Goal: Transaction & Acquisition: Purchase product/service

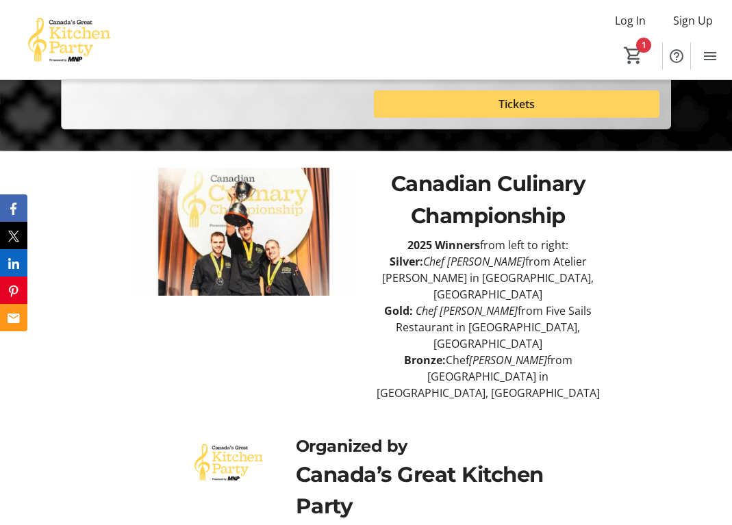
scroll to position [33, 0]
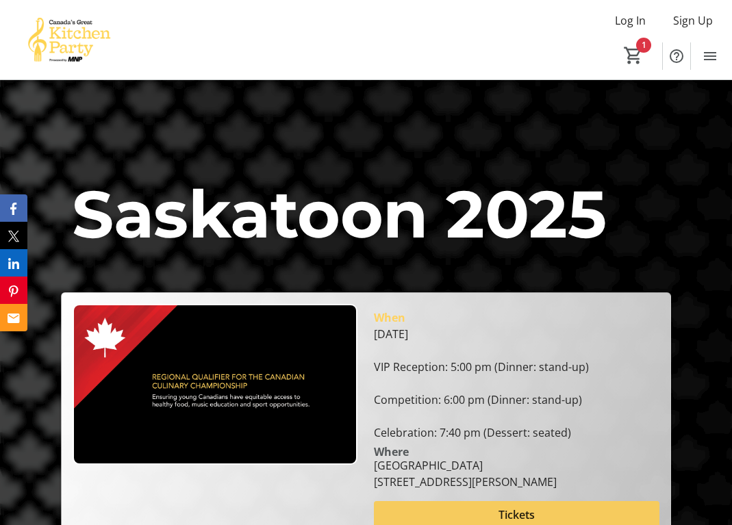
click at [464, 510] on span at bounding box center [516, 515] width 285 height 33
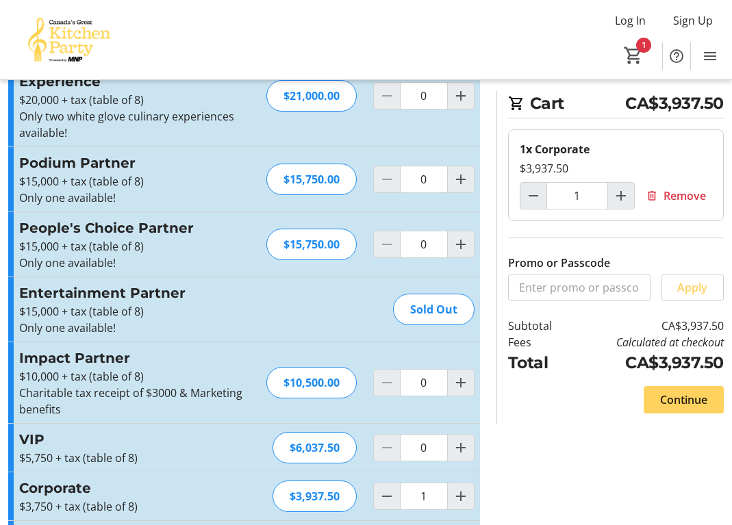
scroll to position [177, 0]
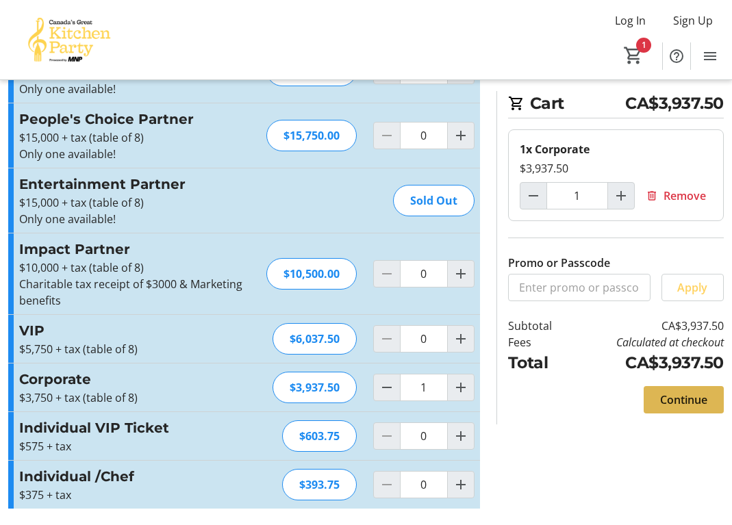
click at [671, 401] on span "Continue" at bounding box center [683, 400] width 47 height 16
select select "CA"
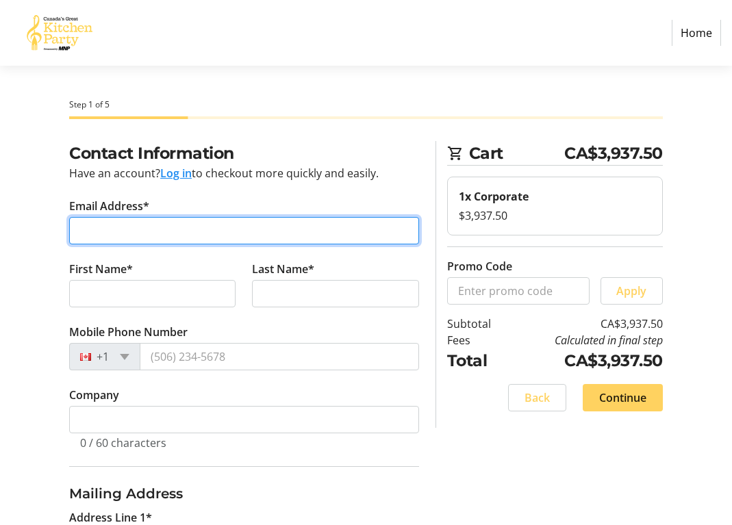
click at [173, 229] on input "Email Address*" at bounding box center [244, 230] width 350 height 27
type input "[PERSON_NAME][EMAIL_ADDRESS][PERSON_NAME][DOMAIN_NAME]"
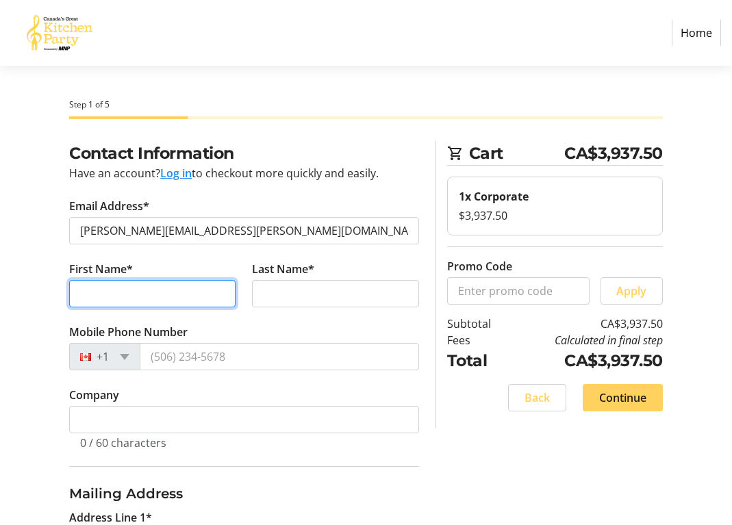
drag, startPoint x: 140, startPoint y: 294, endPoint x: 146, endPoint y: 284, distance: 11.6
click at [143, 287] on input "First Name*" at bounding box center [152, 293] width 166 height 27
type input "[PERSON_NAME]"
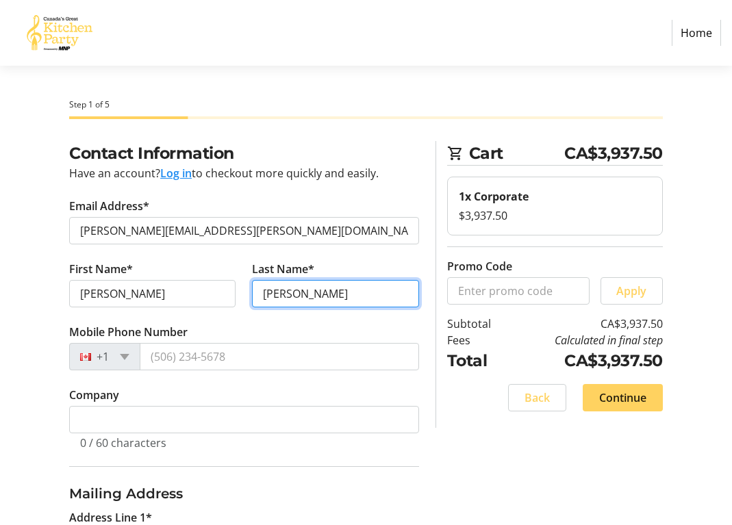
type input "[PERSON_NAME]"
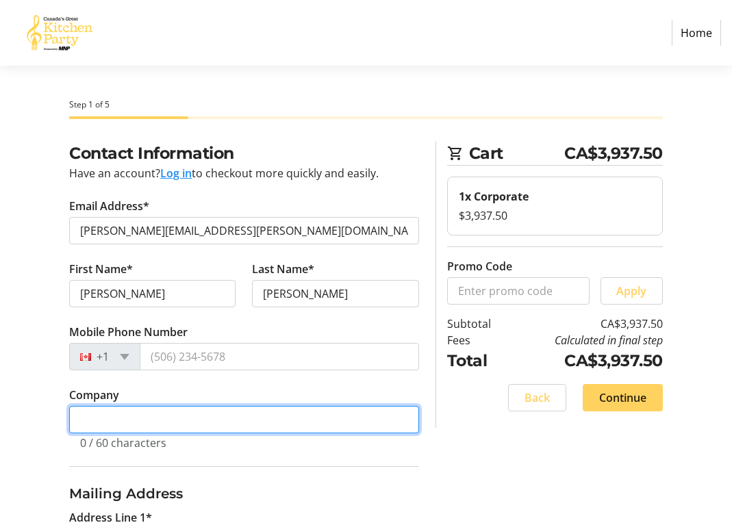
drag, startPoint x: 136, startPoint y: 426, endPoint x: 153, endPoint y: 421, distance: 17.8
click at [136, 426] on input "Company" at bounding box center [244, 419] width 350 height 27
type input "Wealth Creation Preservation & D0nation Inc."
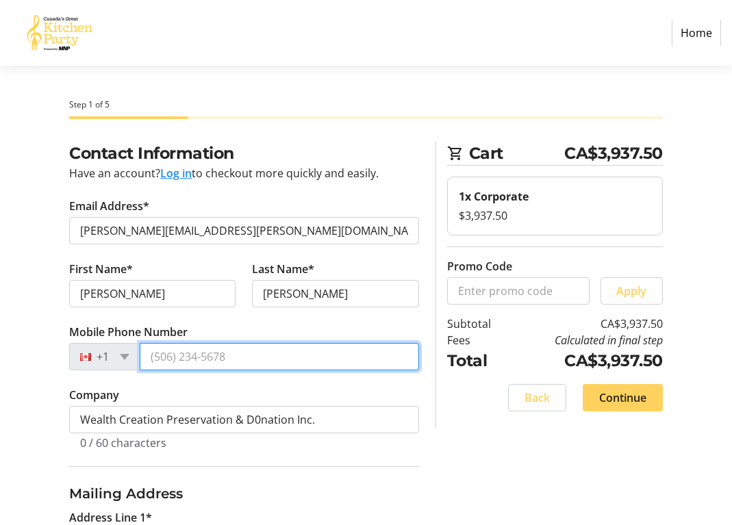
type input "[PHONE_NUMBER]"
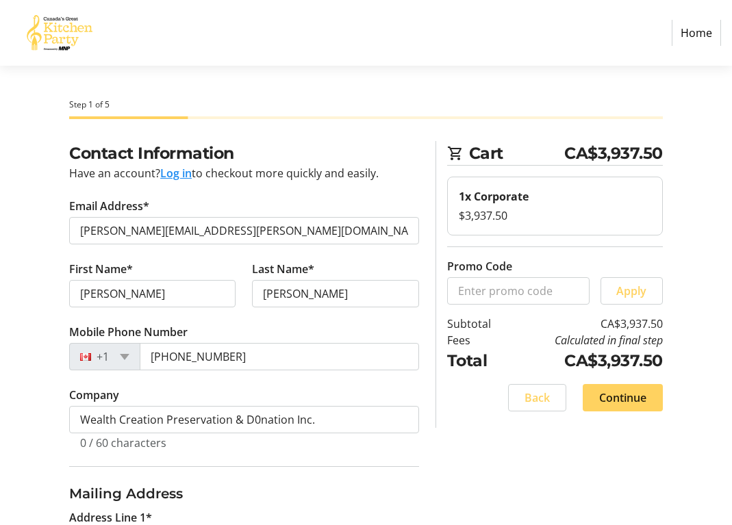
type input "353 DALHOUSIE ST"
type input "2ND FLOOR"
type input "[GEOGRAPHIC_DATA]"
select select "ON"
type input "K1N7G1"
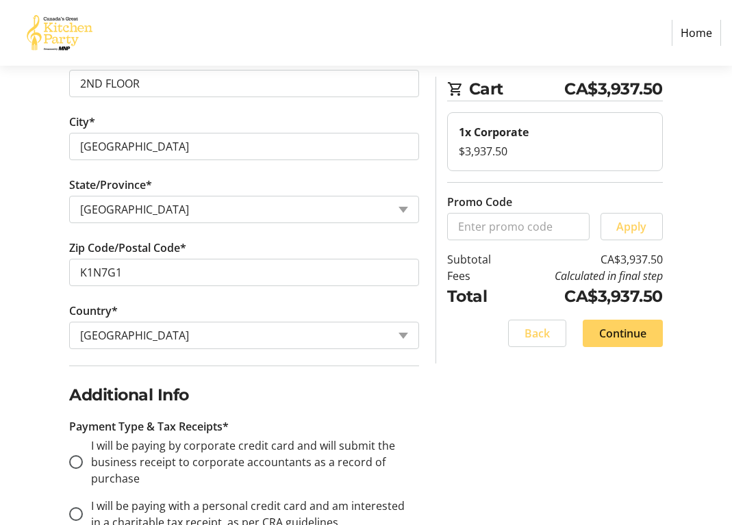
scroll to position [617, 0]
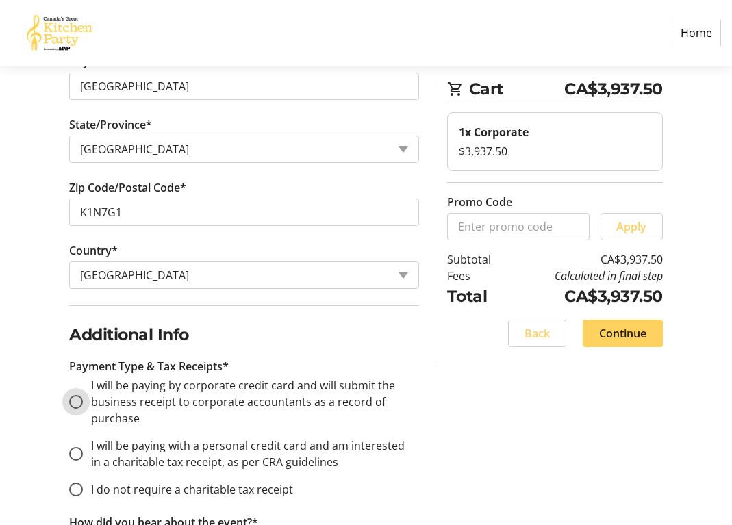
click at [72, 403] on input "I will be paying by corporate credit card and will submit the business receipt …" at bounding box center [76, 402] width 14 height 14
radio input "true"
click at [600, 324] on span at bounding box center [623, 333] width 80 height 33
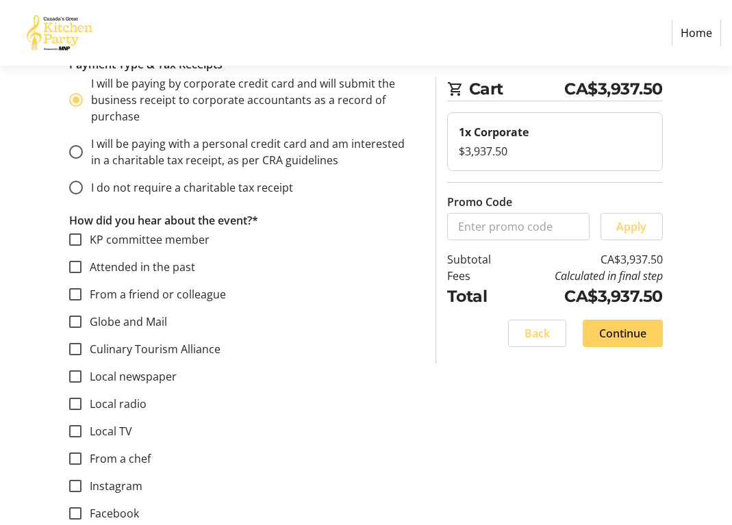
scroll to position [934, 0]
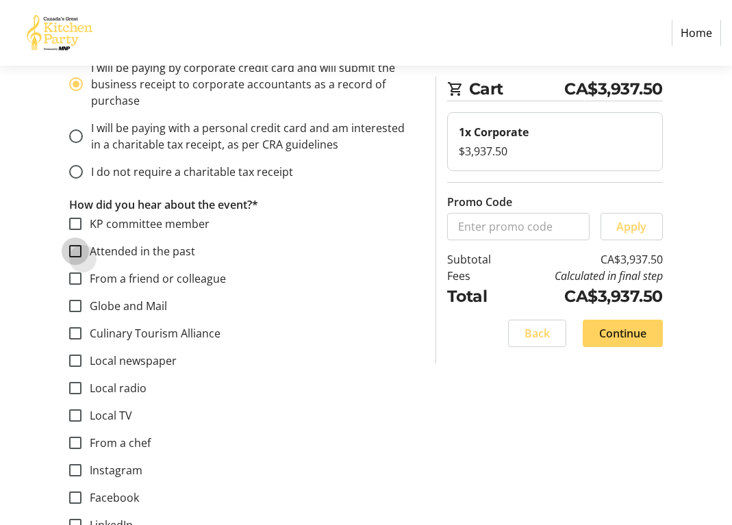
click at [77, 253] on input "Attended in the past" at bounding box center [75, 251] width 12 height 12
checkbox input "true"
click at [621, 338] on span "Continue" at bounding box center [622, 333] width 47 height 16
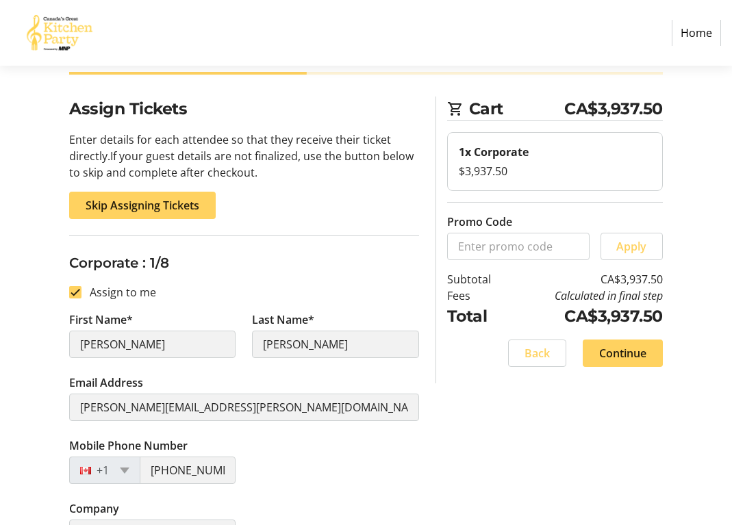
scroll to position [69, 0]
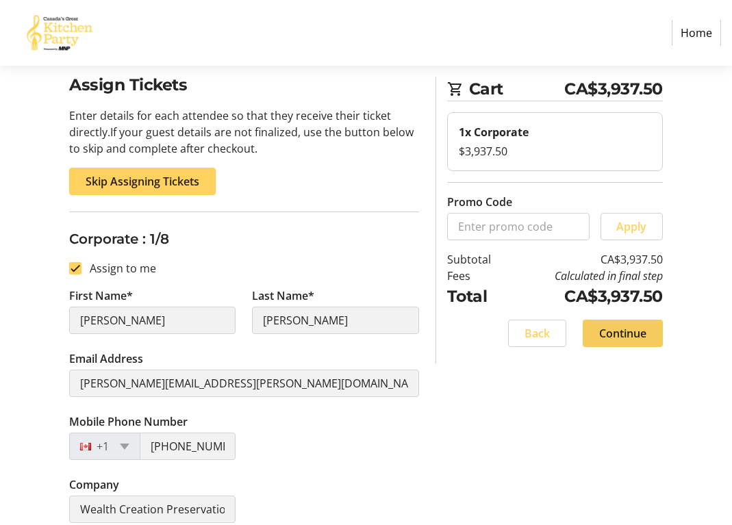
click at [595, 327] on span at bounding box center [623, 333] width 80 height 33
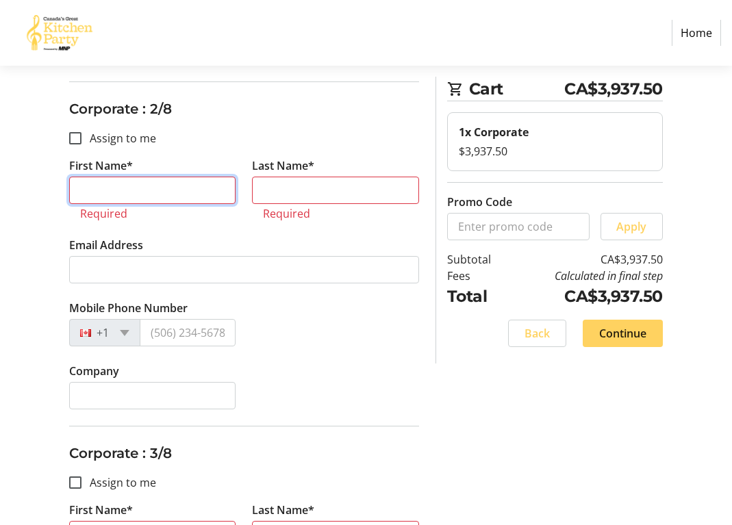
scroll to position [460, 0]
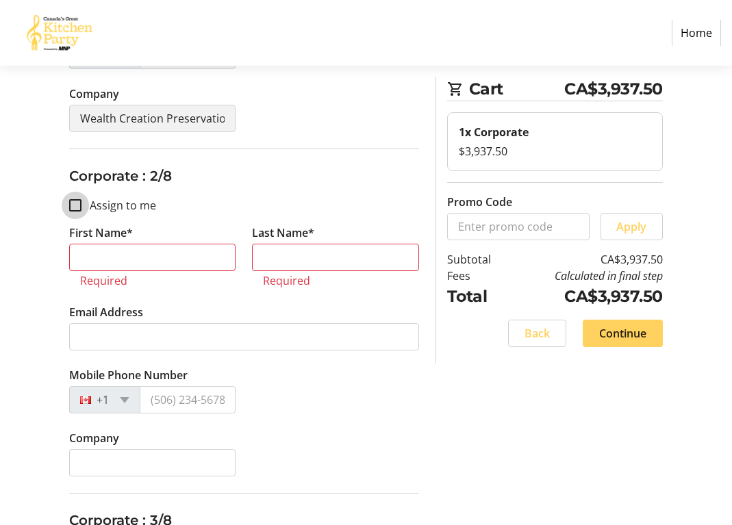
click at [77, 205] on input "Assign to me" at bounding box center [75, 205] width 12 height 12
checkbox input "true"
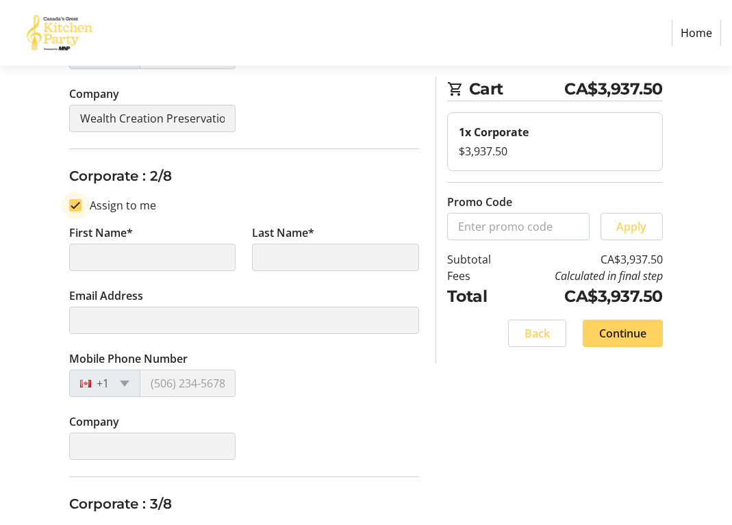
type input "[PERSON_NAME]"
type input "[PERSON_NAME][EMAIL_ADDRESS][PERSON_NAME][DOMAIN_NAME]"
type input "[PHONE_NUMBER]"
type input "Wealth Creation Preservation & D0nation Inc."
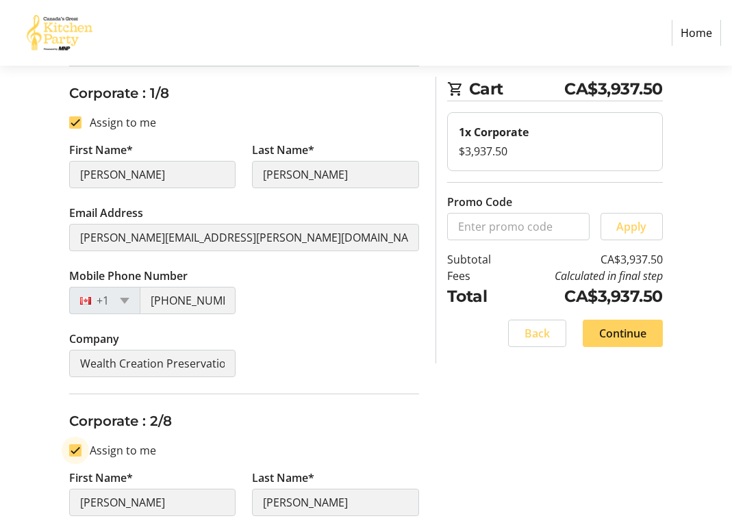
scroll to position [49, 0]
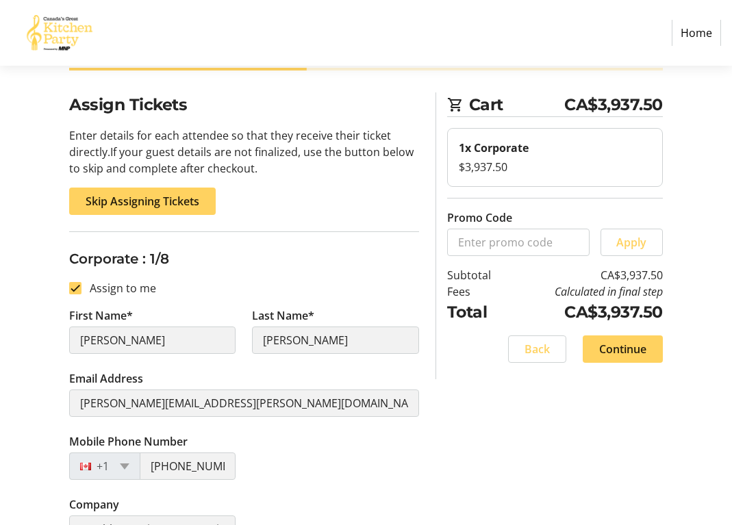
click at [154, 199] on span "Skip Assigning Tickets" at bounding box center [143, 201] width 114 height 16
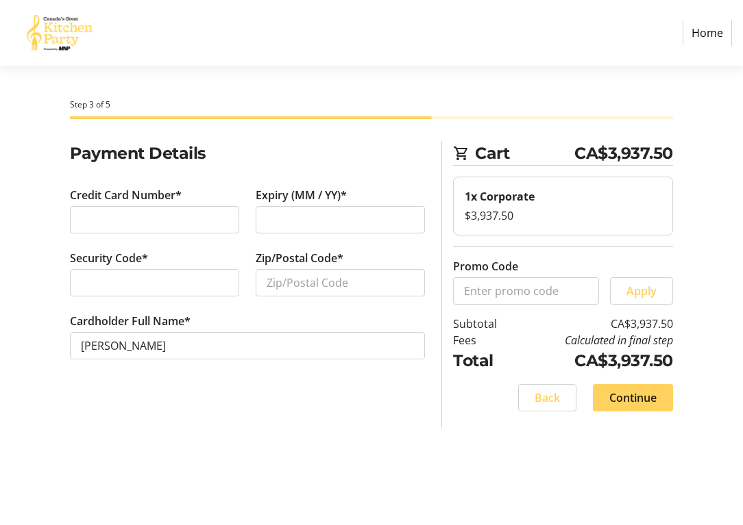
click at [498, 474] on div "Step 3 of 5 Cart CA$3,937.50 1x Corporate $3,937.50 Promo Code Apply Subtotal C…" at bounding box center [371, 296] width 743 height 460
click at [291, 271] on input "Zip/Postal Code*" at bounding box center [340, 282] width 169 height 27
type input "K1N 7G1"
drag, startPoint x: 636, startPoint y: 402, endPoint x: 591, endPoint y: 421, distance: 49.7
click at [635, 401] on span "Continue" at bounding box center [632, 398] width 47 height 16
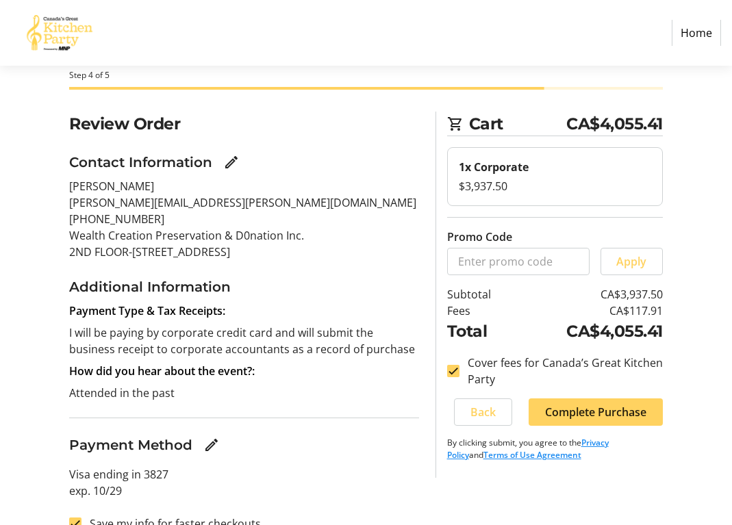
scroll to position [53, 0]
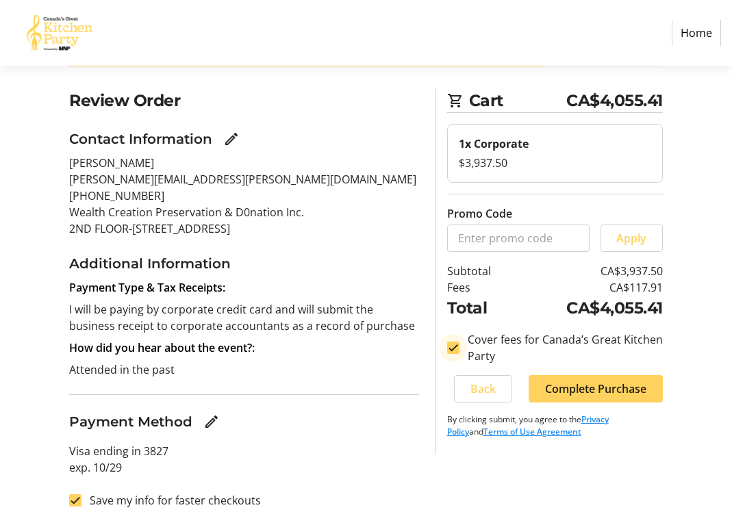
click at [459, 349] on input "Cover fees for Canada’s Great Kitchen Party" at bounding box center [453, 348] width 12 height 12
checkbox input "false"
click at [600, 388] on span "Complete Purchase" at bounding box center [595, 389] width 101 height 16
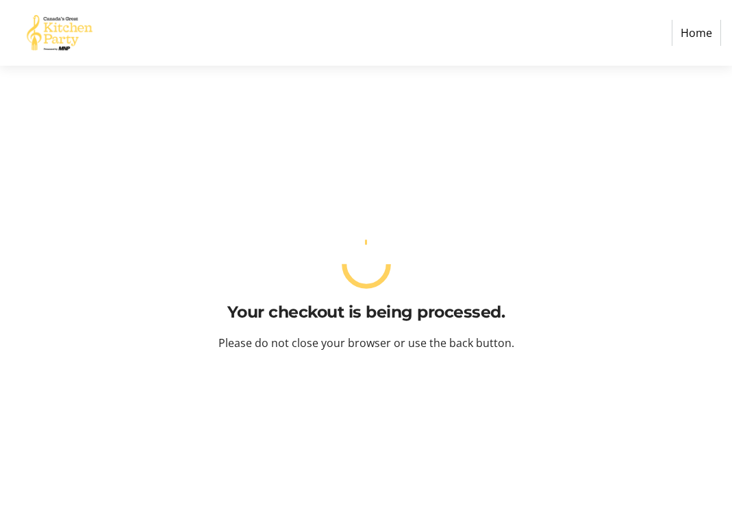
scroll to position [0, 0]
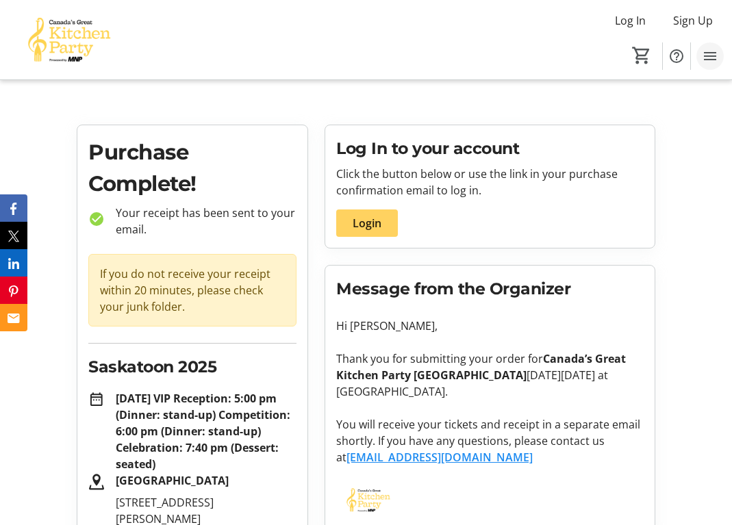
click at [709, 57] on mat-icon "Menu" at bounding box center [710, 56] width 16 height 16
